Goal: Task Accomplishment & Management: Manage account settings

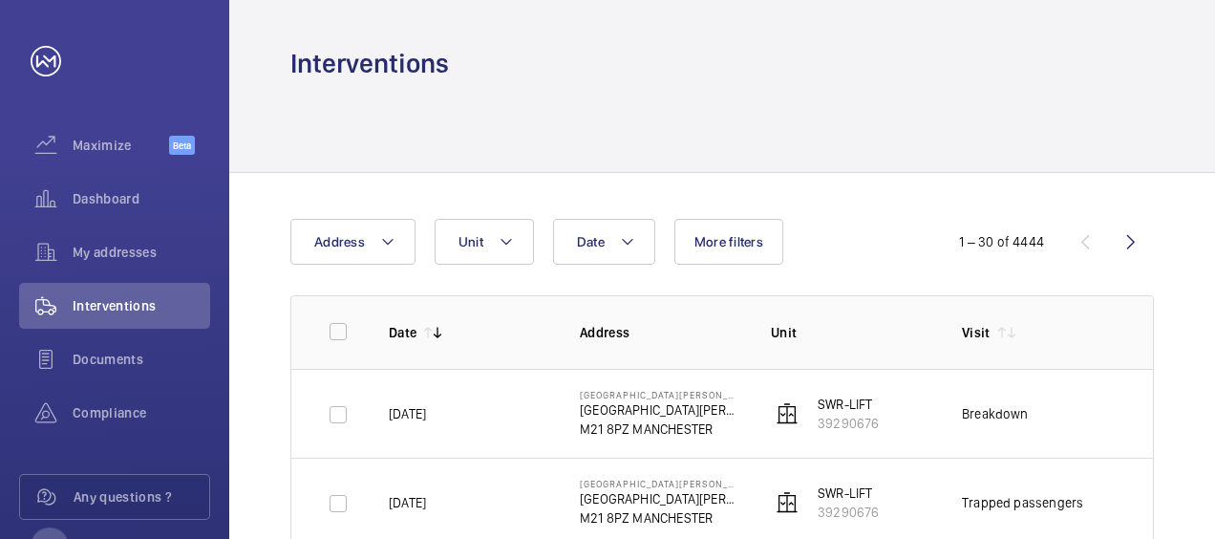
scroll to position [0, 56]
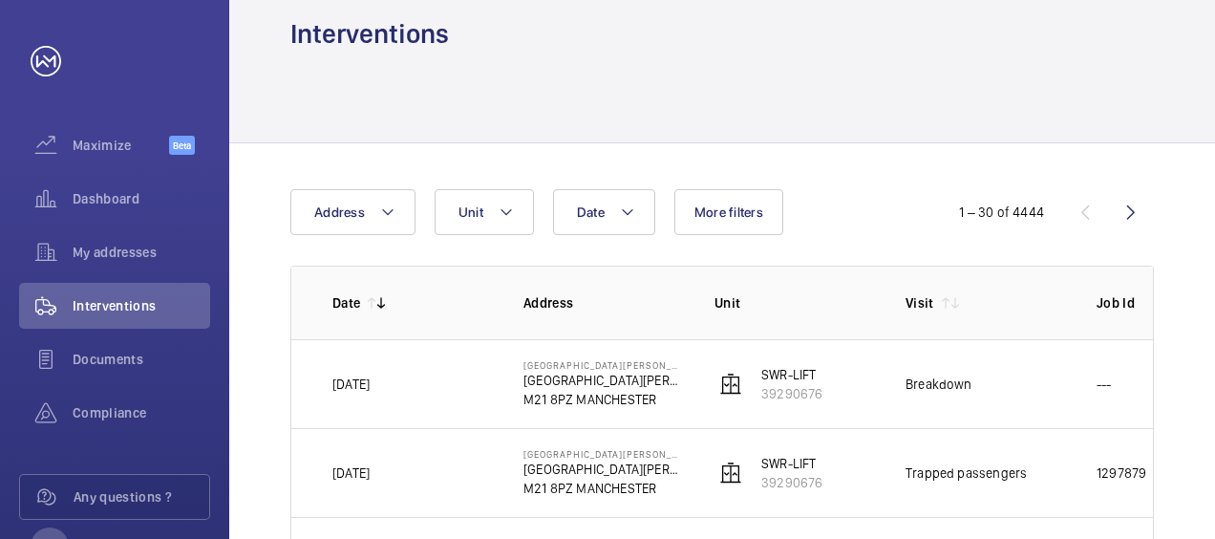
scroll to position [0, 0]
